Goal: Check status: Check status

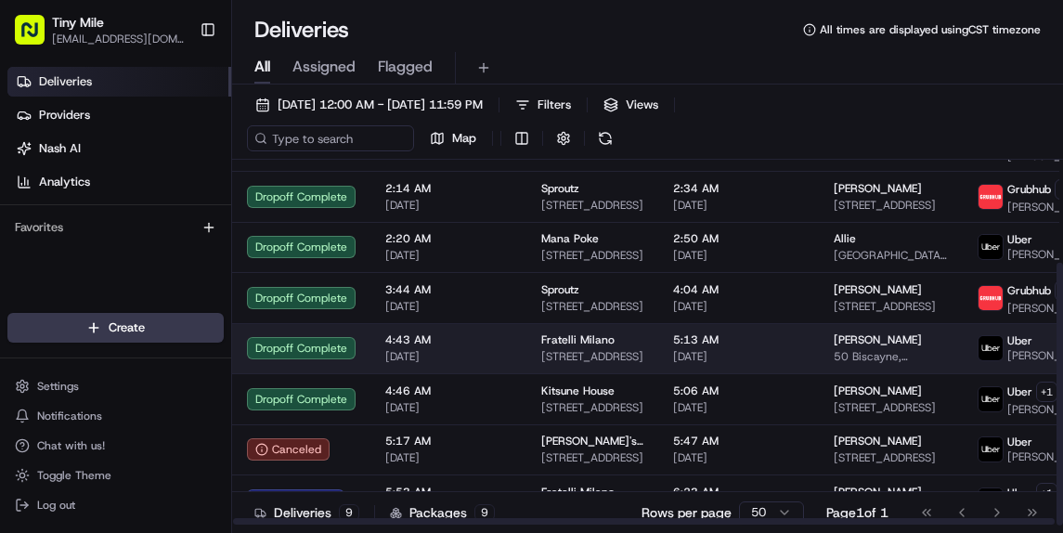
scroll to position [143, 0]
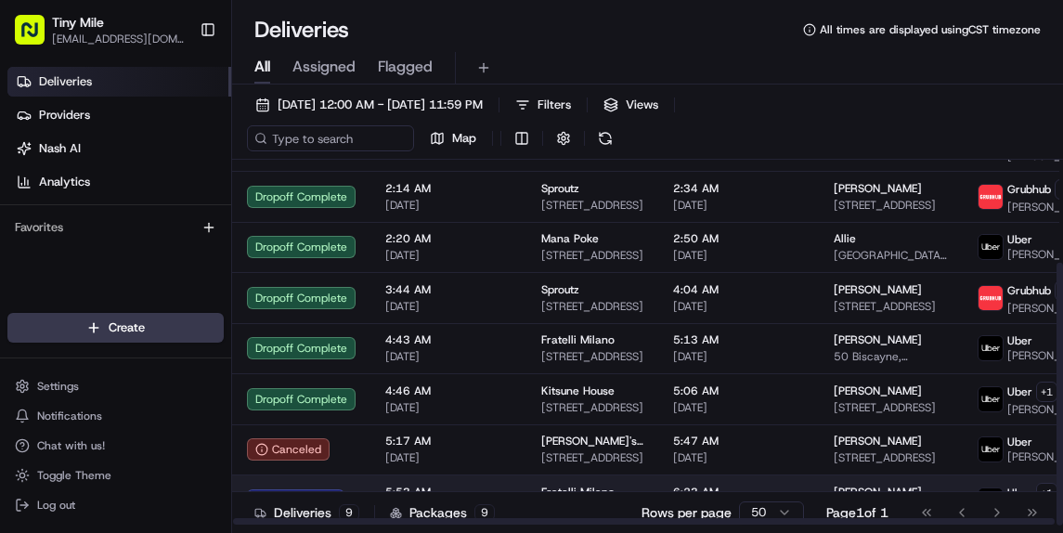
click at [370, 489] on td "5:53 AM [DATE]" at bounding box center [448, 499] width 156 height 51
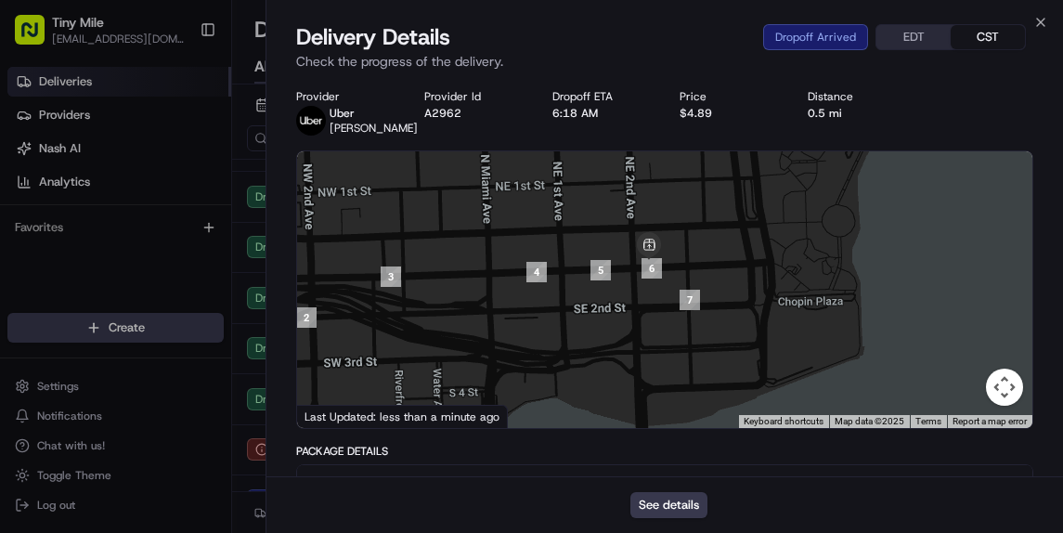
drag, startPoint x: 609, startPoint y: 313, endPoint x: 604, endPoint y: 392, distance: 79.0
click at [607, 425] on div at bounding box center [664, 289] width 735 height 277
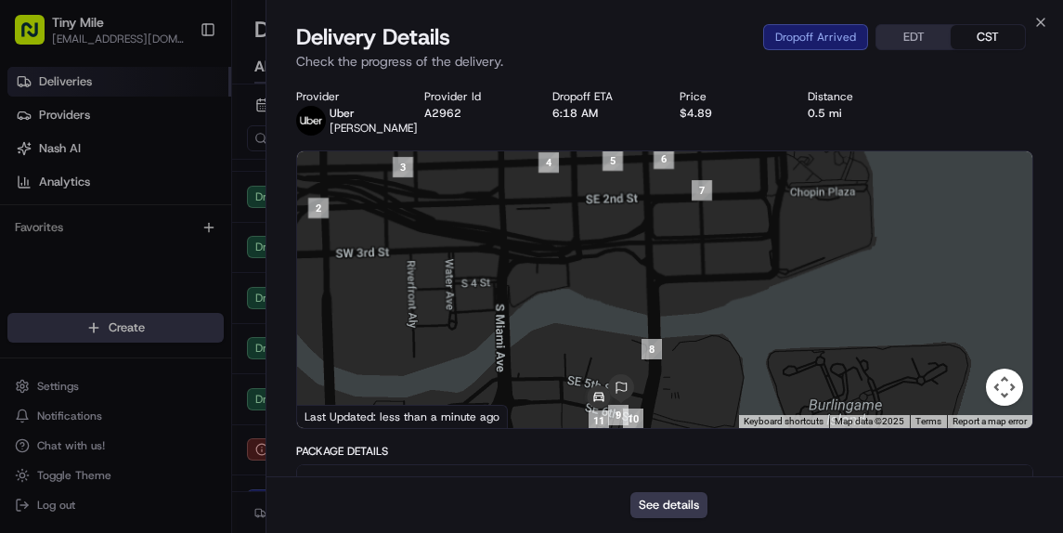
drag, startPoint x: 632, startPoint y: 345, endPoint x: 641, endPoint y: 204, distance: 141.4
click at [641, 204] on div at bounding box center [664, 289] width 735 height 277
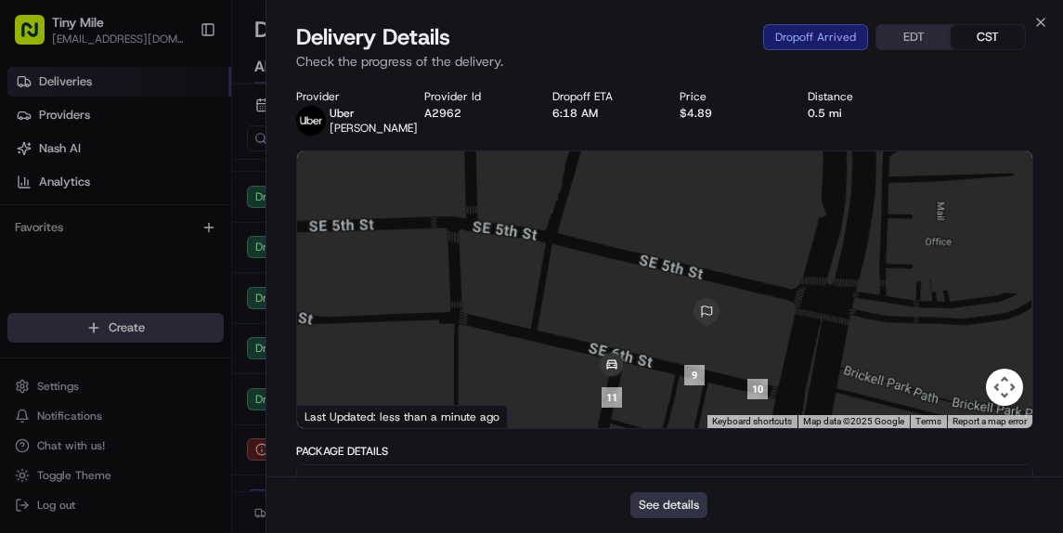
click at [683, 496] on button "See details" at bounding box center [668, 505] width 77 height 26
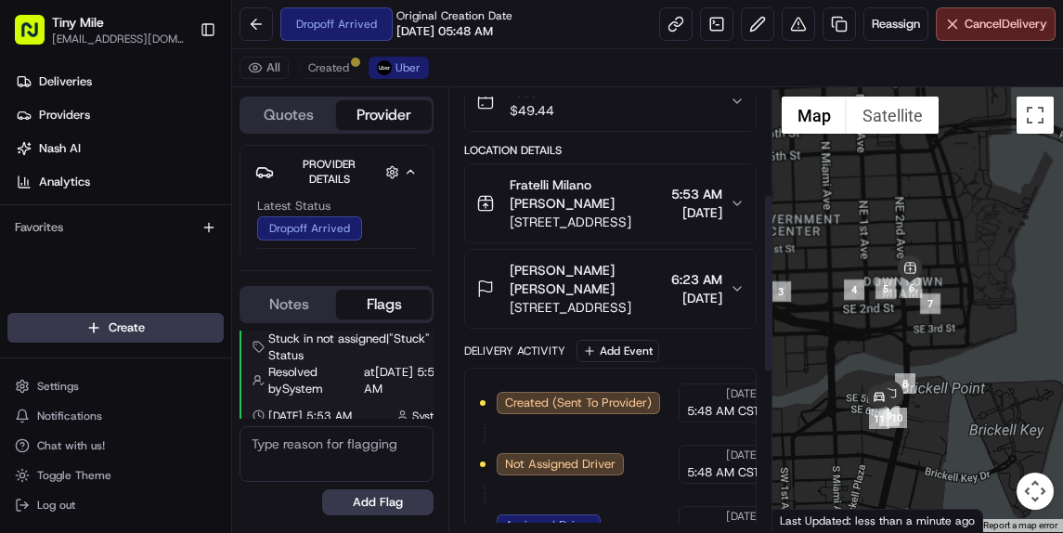
scroll to position [652, 0]
